Goal: Navigation & Orientation: Find specific page/section

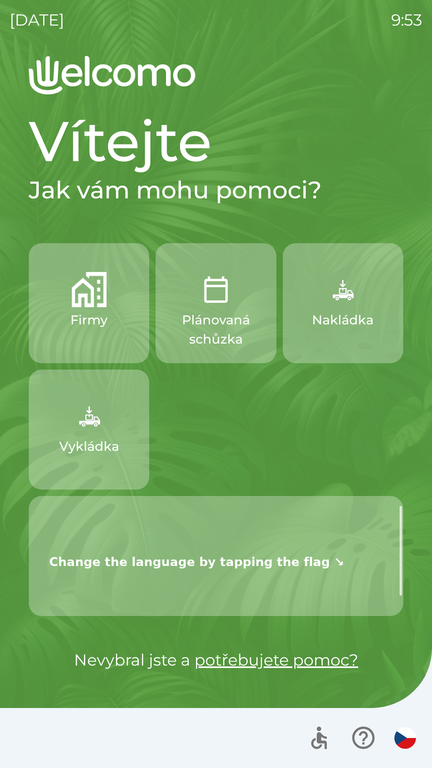
click at [25, 223] on div "Vítejte Jak vám mohu pomoci? Firmy Plánovaná schůzka Nakládka Vykládka Nevybral…" at bounding box center [216, 412] width 413 height 712
click at [58, 327] on button "Firmy" at bounding box center [89, 303] width 120 height 120
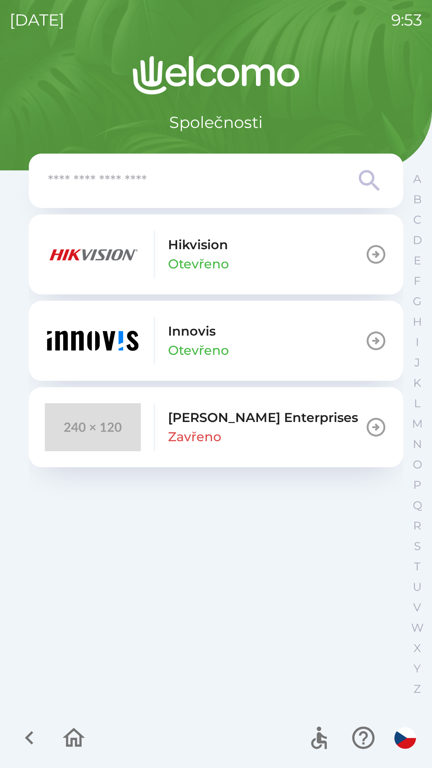
click at [188, 430] on p "Zavřeno" at bounding box center [194, 436] width 53 height 19
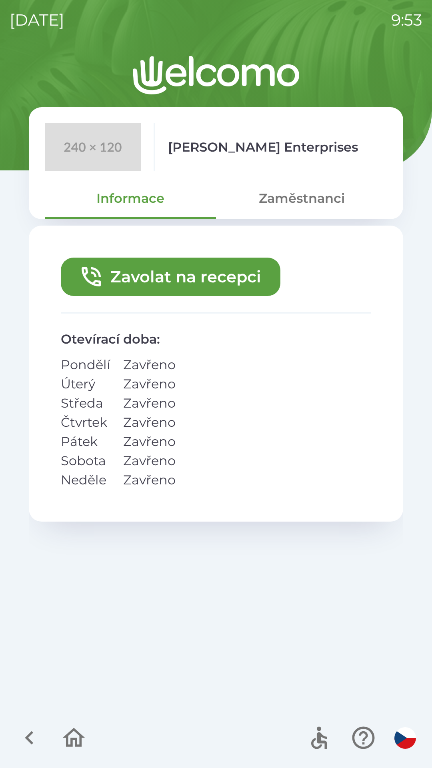
click at [24, 726] on icon "button" at bounding box center [29, 738] width 27 height 27
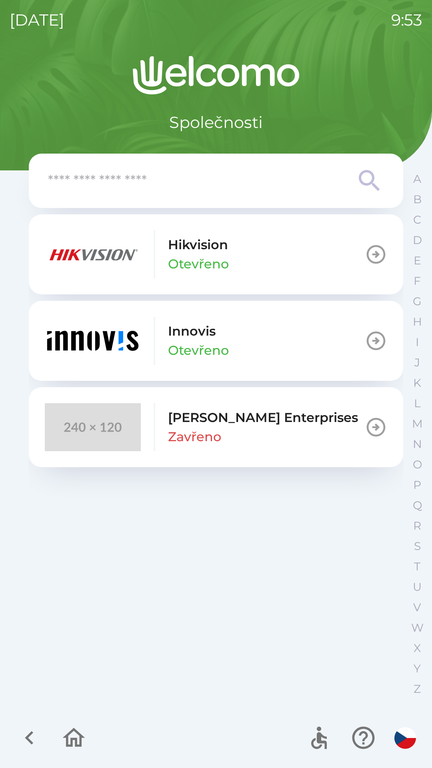
click at [72, 730] on icon "button" at bounding box center [73, 738] width 27 height 27
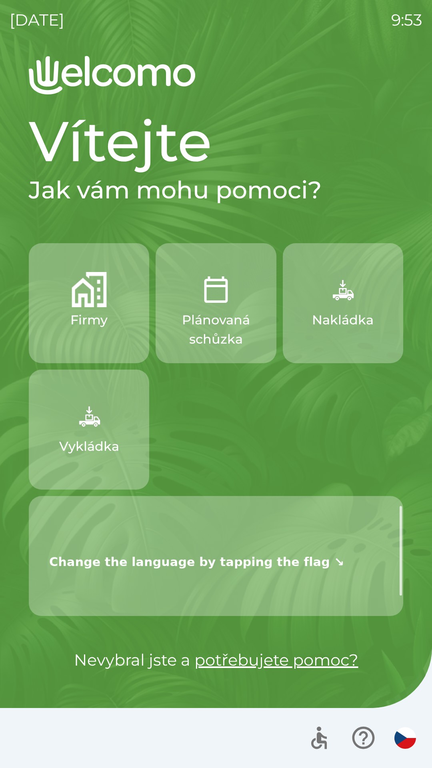
click at [210, 327] on p "Plánovaná schůzka" at bounding box center [216, 330] width 82 height 38
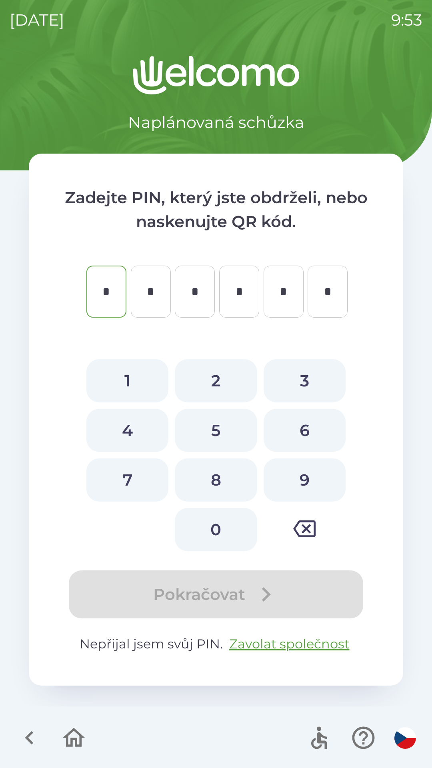
click at [74, 735] on icon "button" at bounding box center [73, 738] width 27 height 27
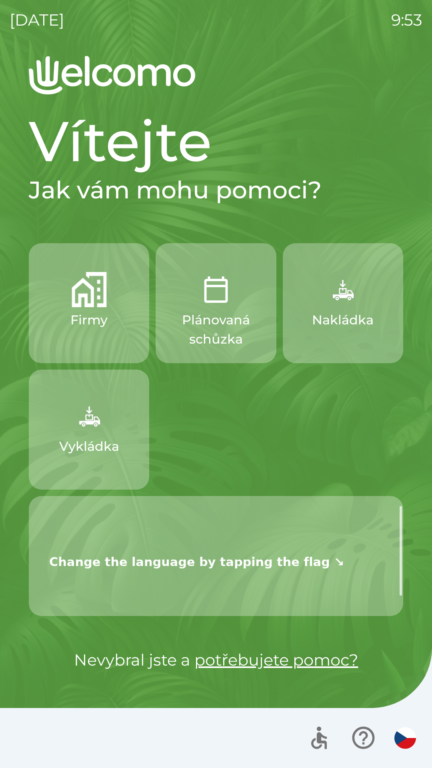
click at [88, 308] on button "Firmy" at bounding box center [89, 303] width 120 height 120
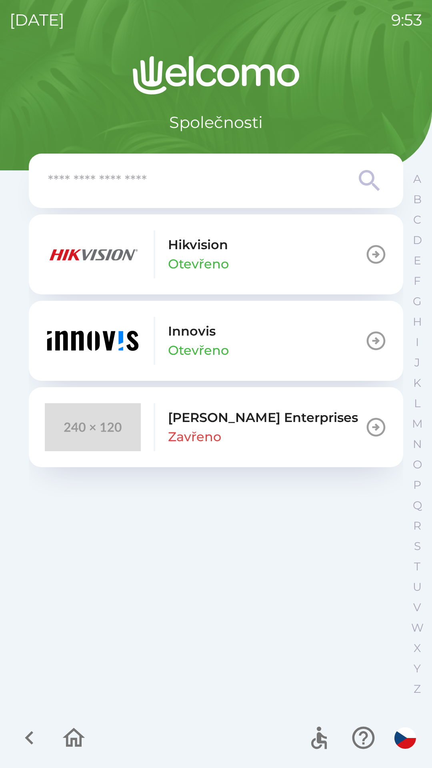
click at [88, 333] on img "button" at bounding box center [93, 341] width 96 height 48
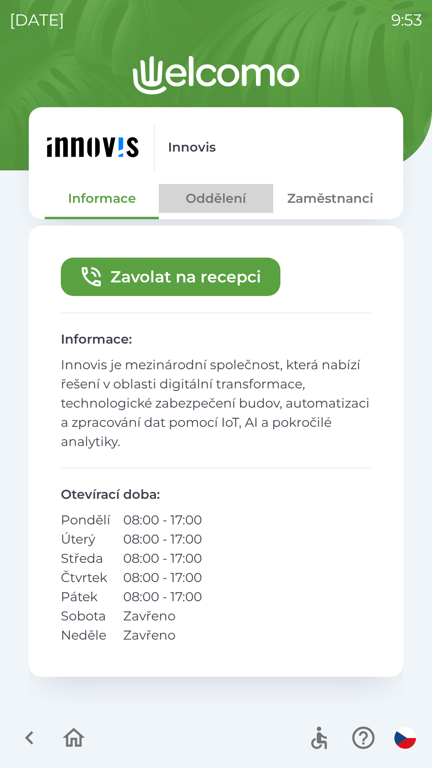
click at [203, 207] on button "Oddělení" at bounding box center [216, 198] width 114 height 29
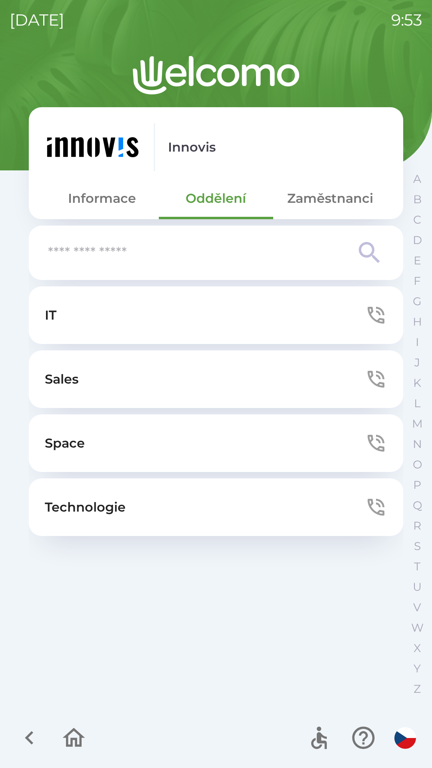
click at [324, 198] on button "Zaměstnanci" at bounding box center [330, 198] width 114 height 29
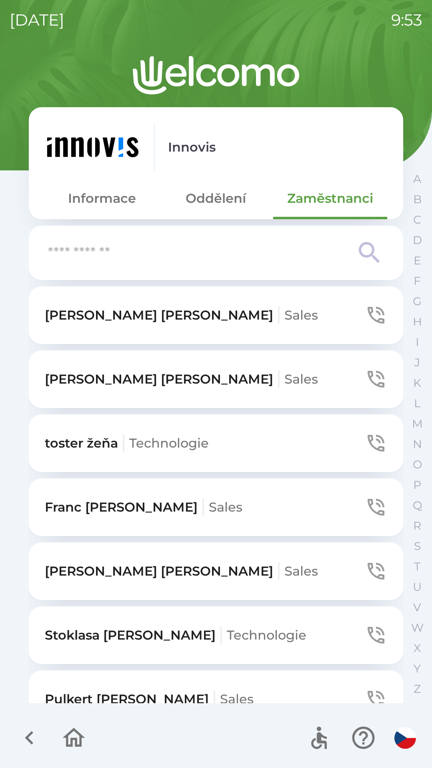
click at [66, 728] on icon "button" at bounding box center [73, 738] width 27 height 27
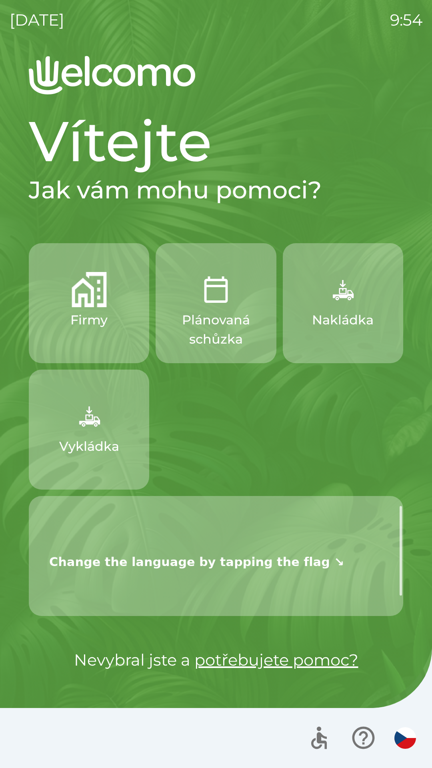
click at [98, 313] on p "Firmy" at bounding box center [88, 320] width 37 height 19
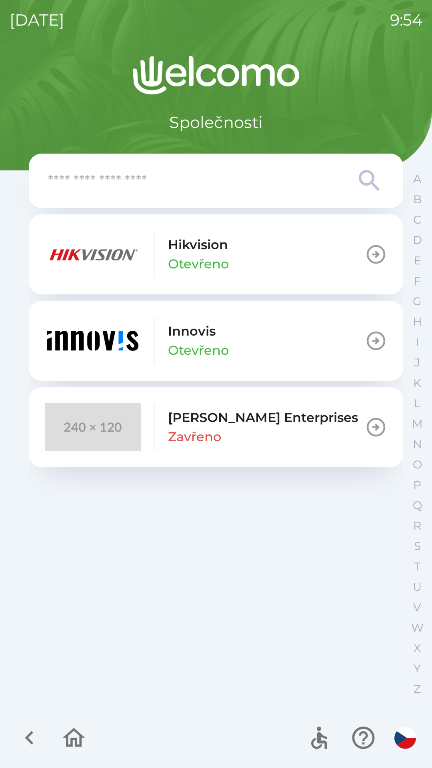
click at [77, 738] on icon "button" at bounding box center [74, 737] width 22 height 19
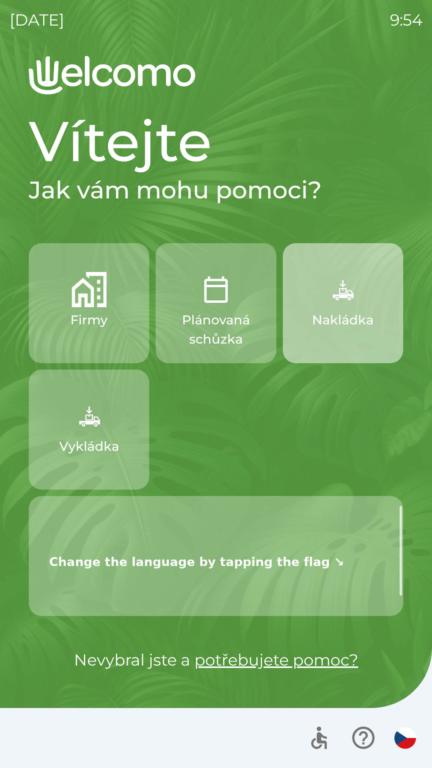
click at [323, 316] on p "Nakládka" at bounding box center [343, 320] width 62 height 19
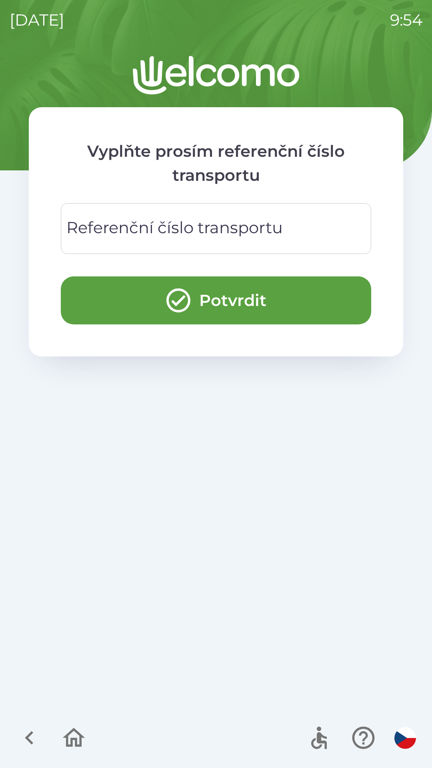
click at [171, 231] on div "Referenční číslo transportu Referenční číslo transportu" at bounding box center [216, 228] width 311 height 51
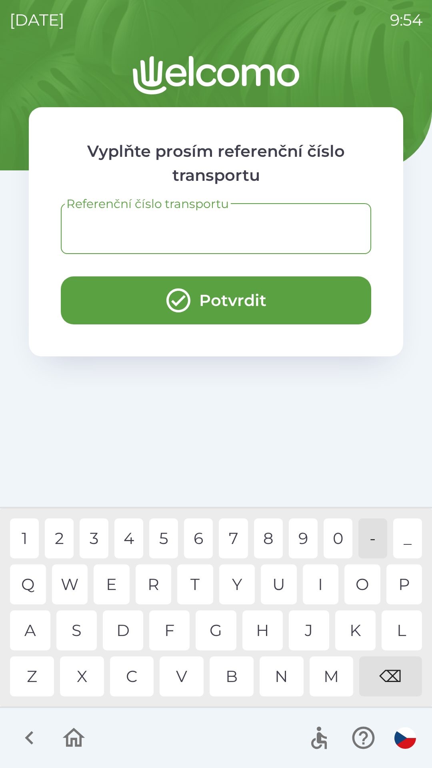
click at [73, 736] on icon "button" at bounding box center [73, 738] width 27 height 27
